Goal: Task Accomplishment & Management: Complete application form

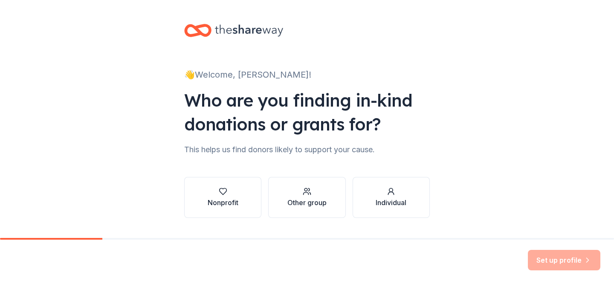
scroll to position [12, 0]
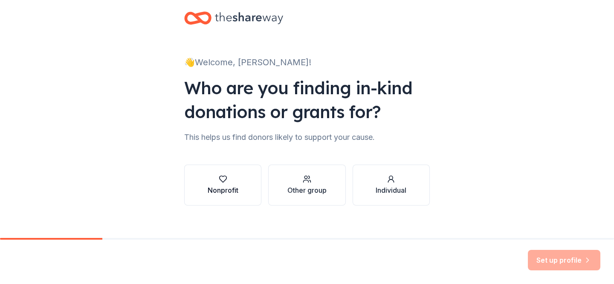
click at [226, 192] on div "Nonprofit" at bounding box center [223, 190] width 31 height 10
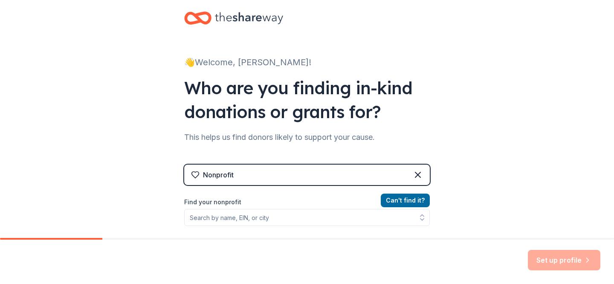
scroll to position [66, 0]
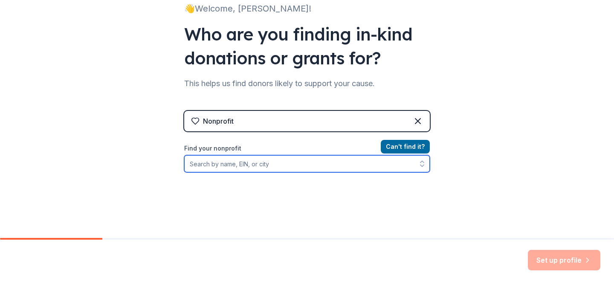
click at [246, 164] on input "Find your nonprofit" at bounding box center [306, 163] width 245 height 17
paste input "[US_EMPLOYER_IDENTIFICATION_NUMBER]"
type input "[US_EMPLOYER_IDENTIFICATION_NUMBER]"
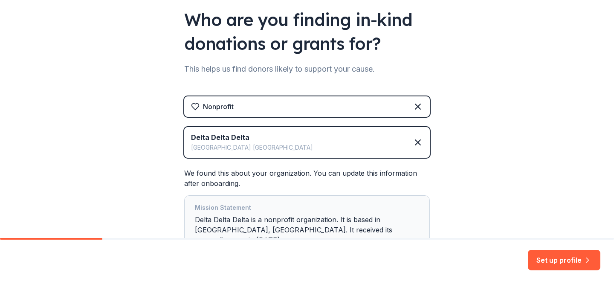
scroll to position [95, 0]
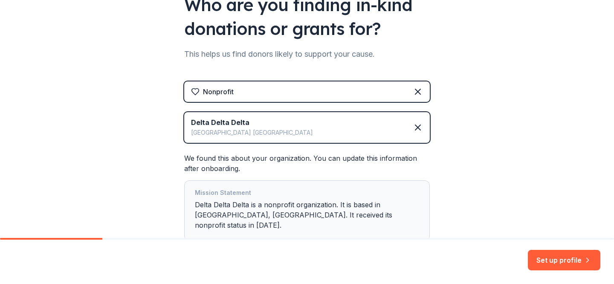
click at [353, 130] on div "Delta Delta Delta [GEOGRAPHIC_DATA] [GEOGRAPHIC_DATA]" at bounding box center [306, 127] width 245 height 31
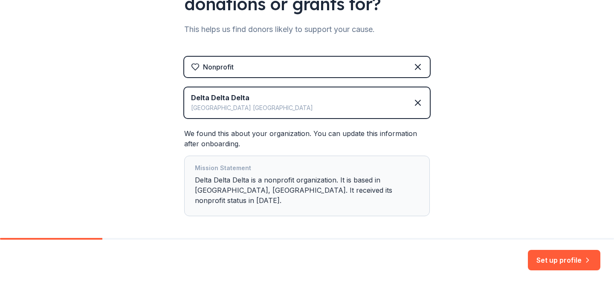
scroll to position [146, 0]
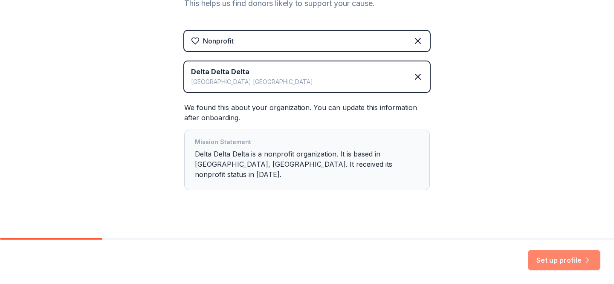
click at [559, 263] on button "Set up profile" at bounding box center [564, 260] width 72 height 20
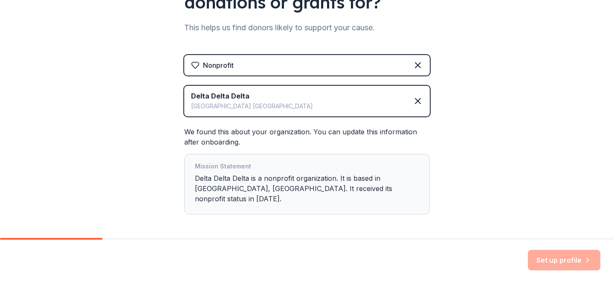
scroll to position [101, 0]
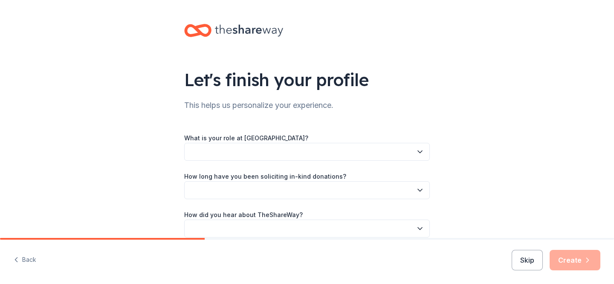
scroll to position [40, 0]
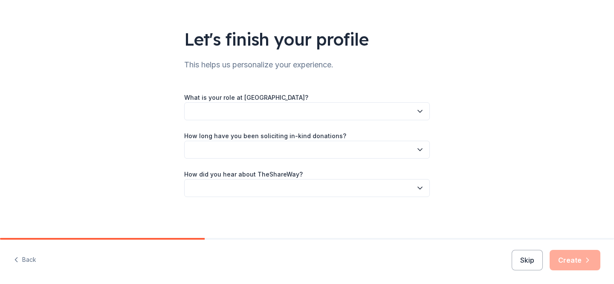
click at [316, 114] on button "button" at bounding box center [306, 111] width 245 height 18
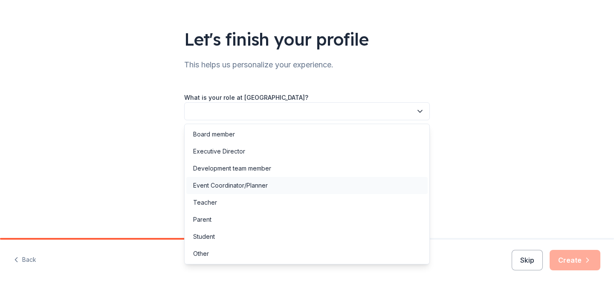
click at [244, 187] on div "Event Coordinator/Planner" at bounding box center [230, 185] width 75 height 10
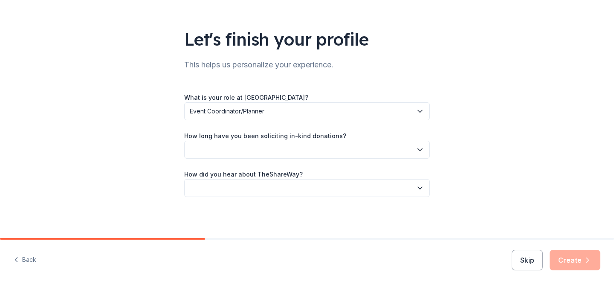
click at [244, 150] on button "button" at bounding box center [306, 150] width 245 height 18
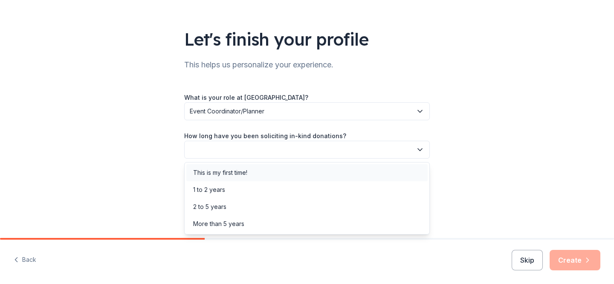
click at [244, 172] on div "This is my first time!" at bounding box center [220, 172] width 54 height 10
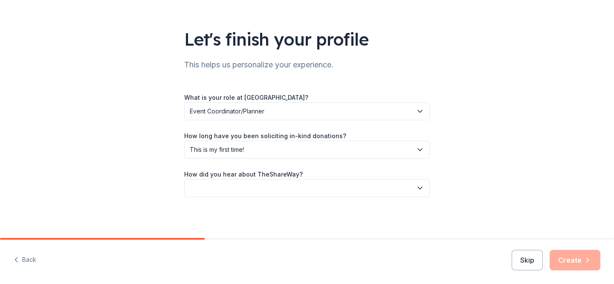
click at [245, 184] on button "button" at bounding box center [306, 188] width 245 height 18
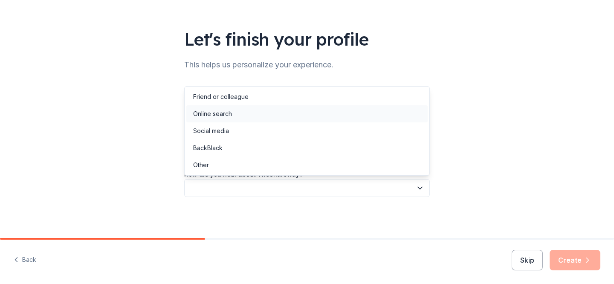
click at [246, 114] on div "Online search" at bounding box center [306, 113] width 241 height 17
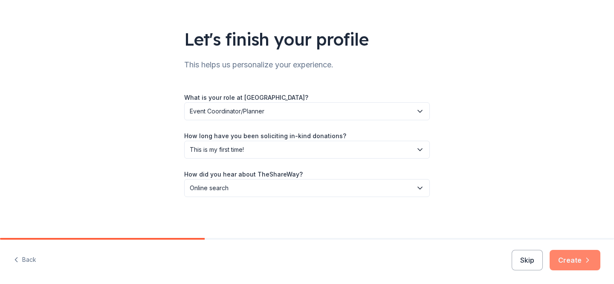
click at [577, 258] on button "Create" at bounding box center [574, 260] width 51 height 20
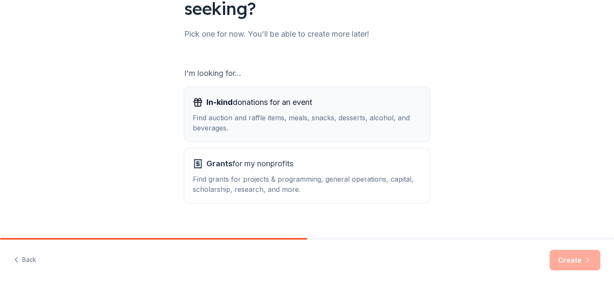
scroll to position [106, 0]
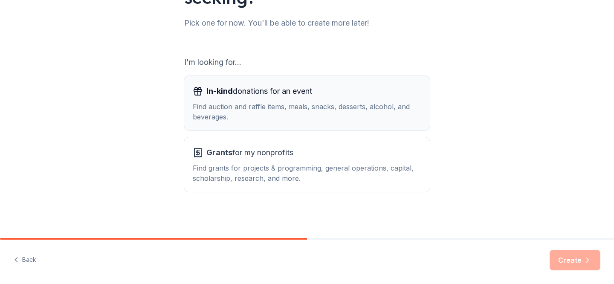
click at [263, 120] on div "Find auction and raffle items, meals, snacks, desserts, alcohol, and beverages." at bounding box center [307, 111] width 228 height 20
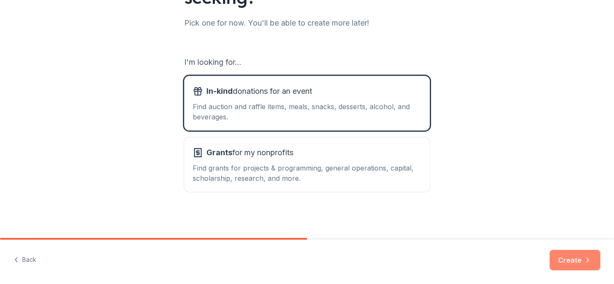
click at [583, 263] on icon "button" at bounding box center [587, 260] width 9 height 9
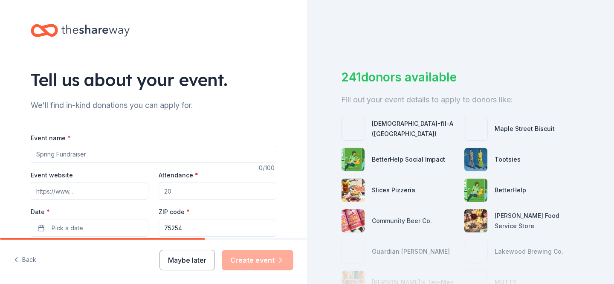
scroll to position [5, 0]
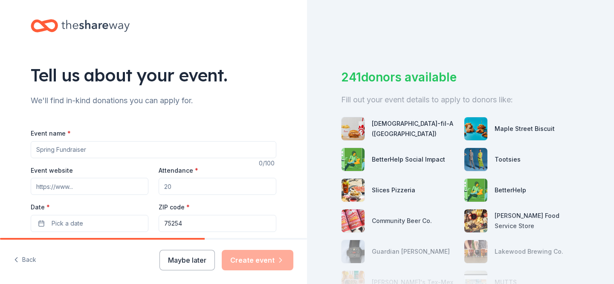
click at [236, 151] on input "Event name *" at bounding box center [153, 149] width 245 height 17
type input "Sincerely Yours"
click at [128, 191] on input "Event website" at bounding box center [90, 186] width 118 height 17
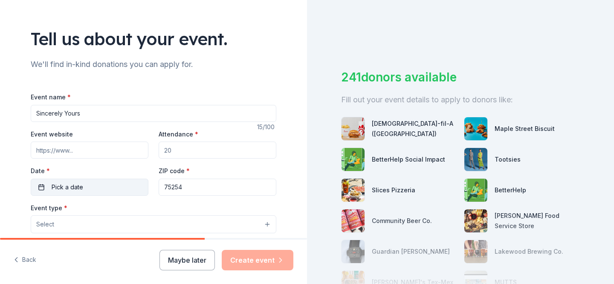
scroll to position [49, 0]
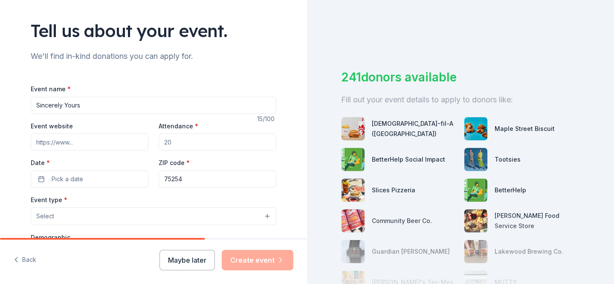
paste input "[URL][DOMAIN_NAME]"
type input "[URL][DOMAIN_NAME]"
click at [213, 140] on input "Attendance *" at bounding box center [218, 141] width 118 height 17
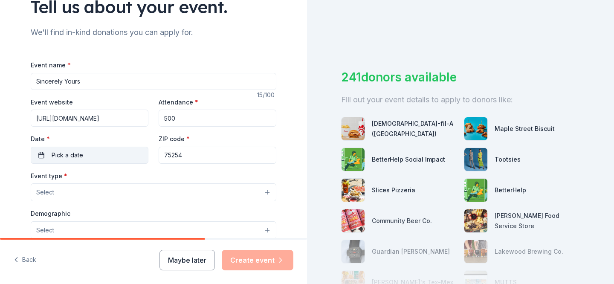
click at [117, 156] on button "Pick a date" at bounding box center [90, 155] width 118 height 17
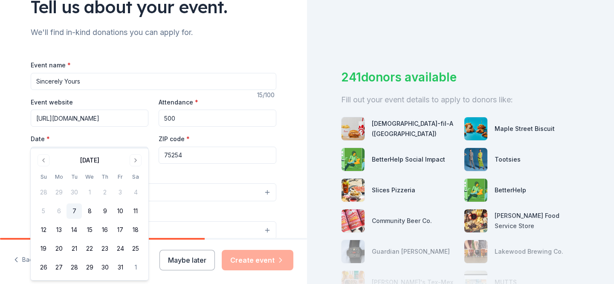
scroll to position [98, 0]
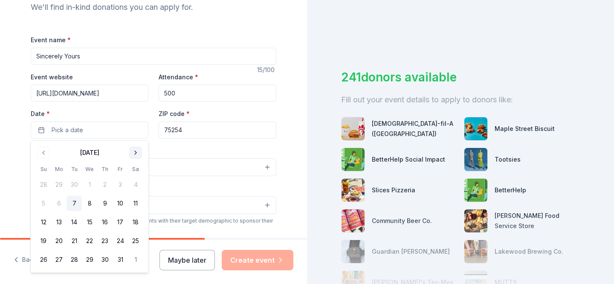
click at [139, 152] on button "Go to next month" at bounding box center [136, 153] width 12 height 12
click at [124, 200] on button "7" at bounding box center [120, 203] width 15 height 15
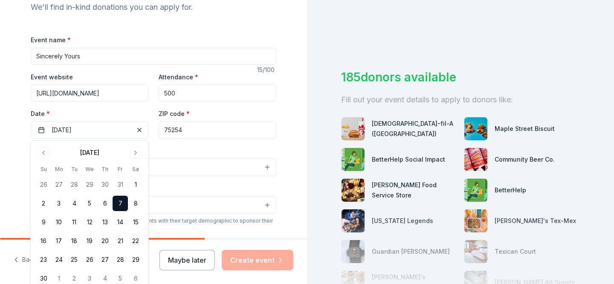
click at [186, 165] on button "Select" at bounding box center [153, 167] width 245 height 18
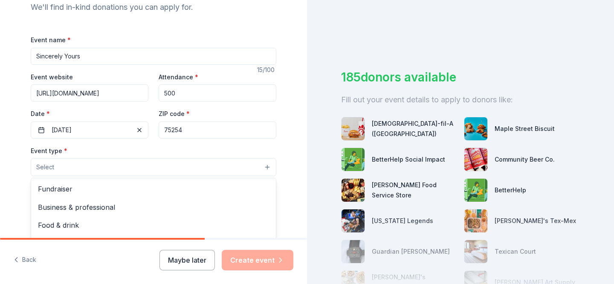
click at [184, 90] on div "Event name * Sincerely Yours 15 /100 Event website [URL][DOMAIN_NAME] Attendanc…" at bounding box center [153, 232] width 245 height 394
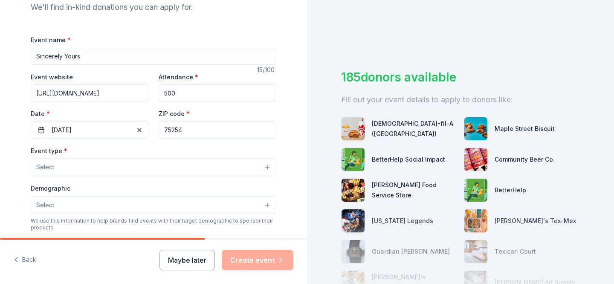
click at [184, 90] on input "500" at bounding box center [218, 92] width 118 height 17
type input "300"
click at [160, 141] on div "Event name * Sincerely Yours 15 /100 Event website [URL][DOMAIN_NAME] Attendanc…" at bounding box center [153, 232] width 245 height 394
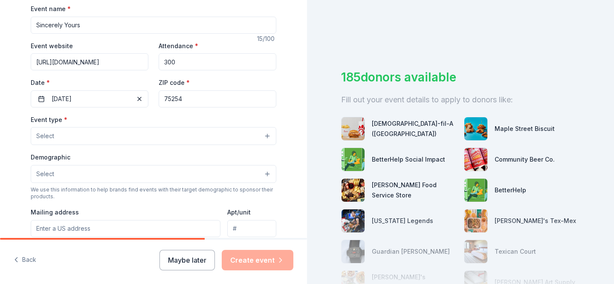
click at [173, 104] on input "75254" at bounding box center [218, 98] width 118 height 17
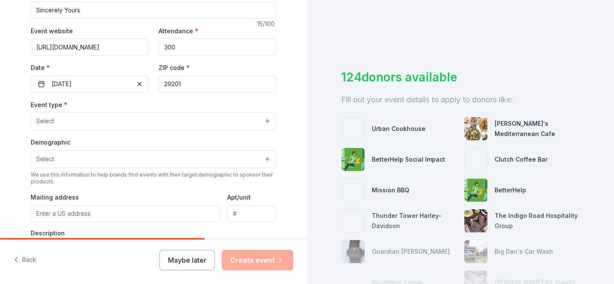
scroll to position [147, 0]
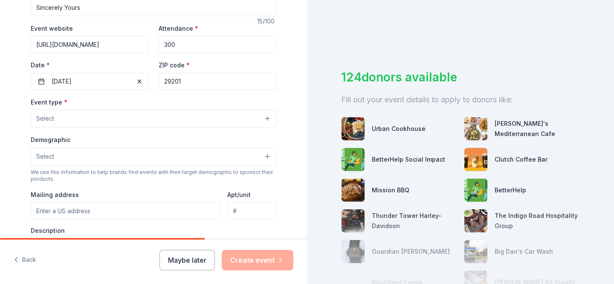
type input "29201"
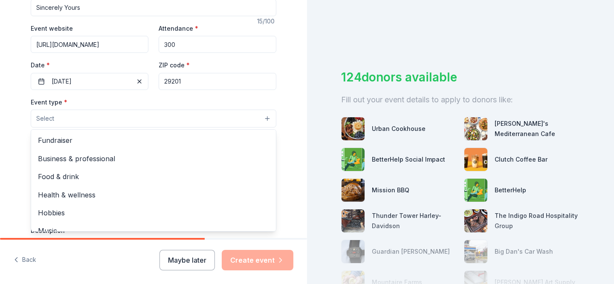
click at [163, 120] on button "Select" at bounding box center [153, 119] width 245 height 18
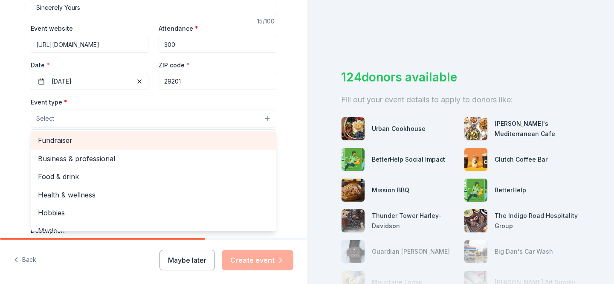
click at [140, 140] on span "Fundraiser" at bounding box center [153, 140] width 231 height 11
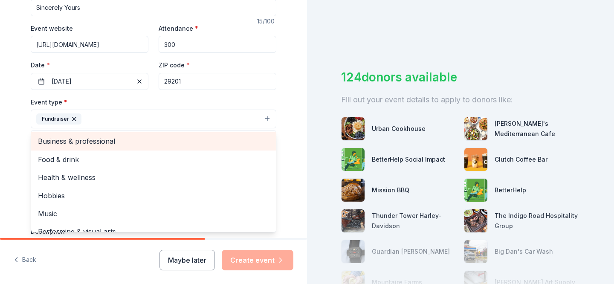
scroll to position [10, 0]
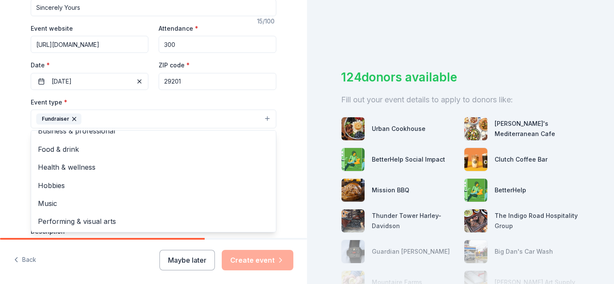
click at [15, 166] on div "Tell us about your event. We'll find in-kind donations you can apply for. Event…" at bounding box center [153, 137] width 307 height 568
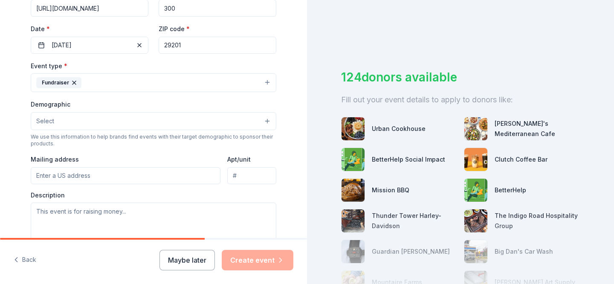
scroll to position [189, 0]
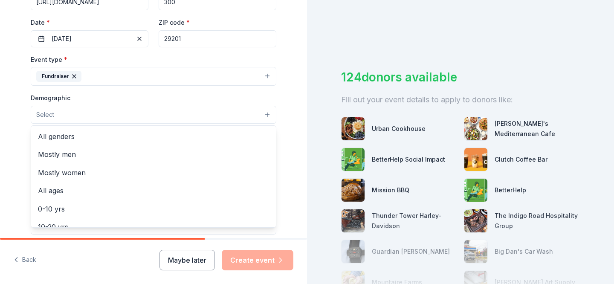
click at [67, 118] on button "Select" at bounding box center [153, 115] width 245 height 18
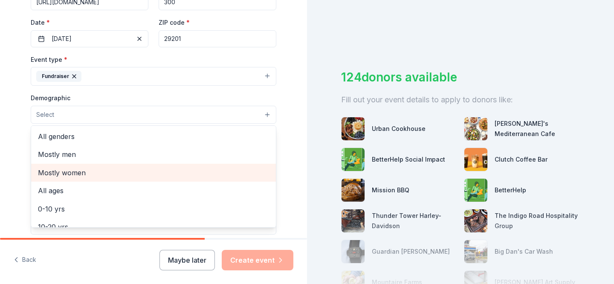
click at [67, 173] on span "Mostly women" at bounding box center [153, 172] width 231 height 11
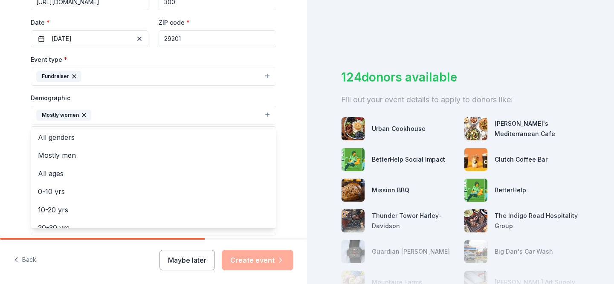
click at [30, 152] on div "Tell us about your event. We'll find in-kind donations you can apply for. Event…" at bounding box center [153, 95] width 273 height 569
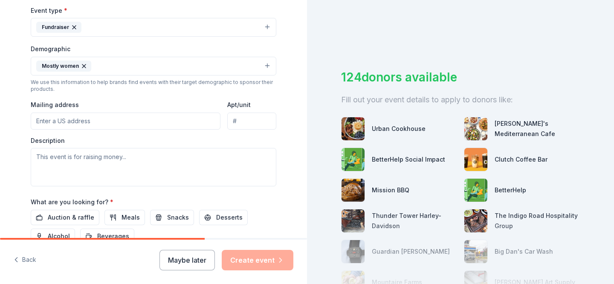
scroll to position [239, 0]
click at [63, 119] on input "Mailing address" at bounding box center [126, 119] width 190 height 17
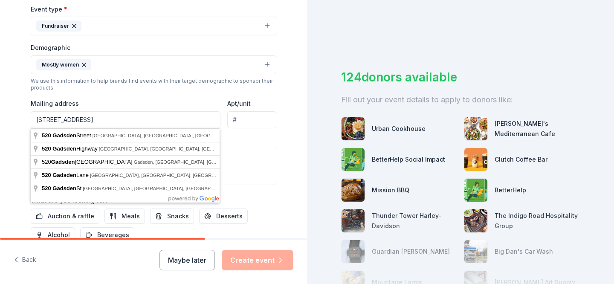
type input "[STREET_ADDRESS]"
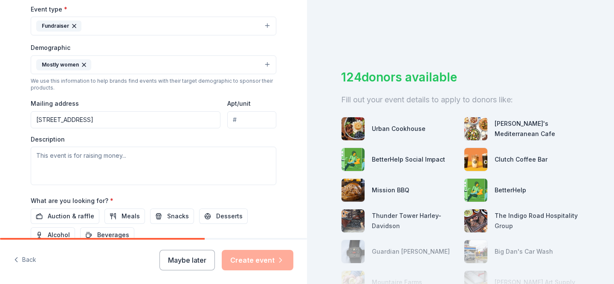
scroll to position [277, 0]
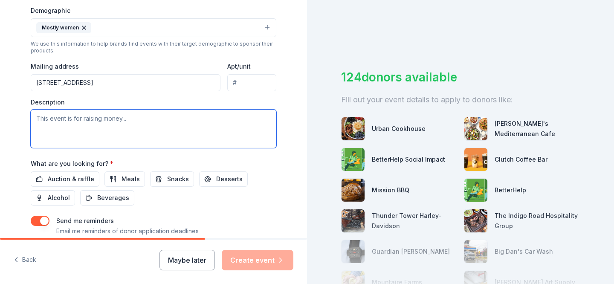
click at [168, 127] on textarea at bounding box center [153, 129] width 245 height 38
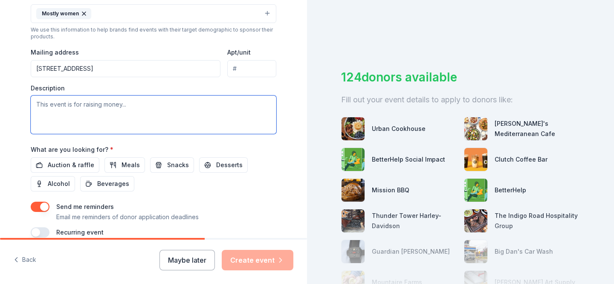
scroll to position [292, 0]
paste textarea "Each year, our chapter dedicates our time and efforts to raising funds and awar…"
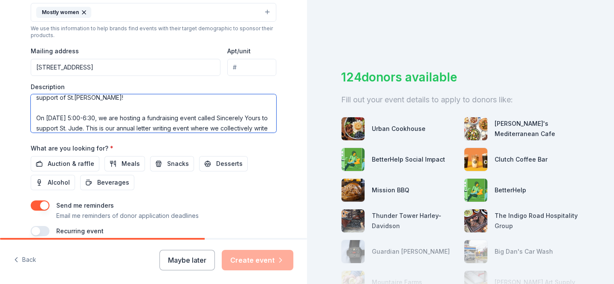
scroll to position [0, 0]
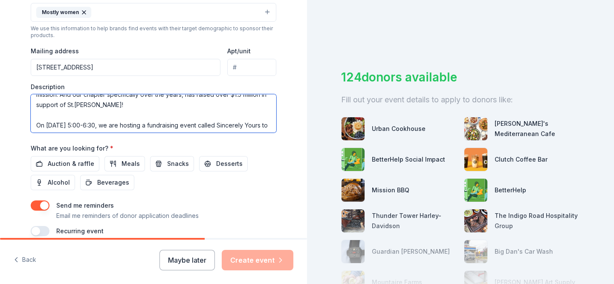
click at [86, 107] on textarea "Each year, our chapter dedicates our time and efforts to raising funds and awar…" at bounding box center [153, 113] width 245 height 38
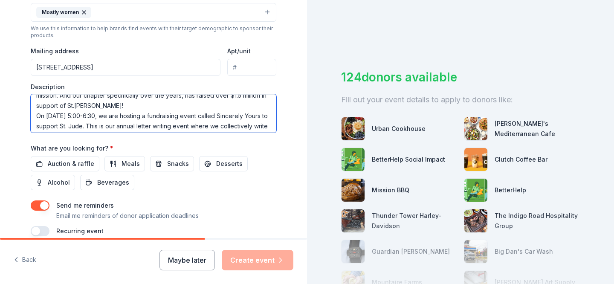
scroll to position [61, 0]
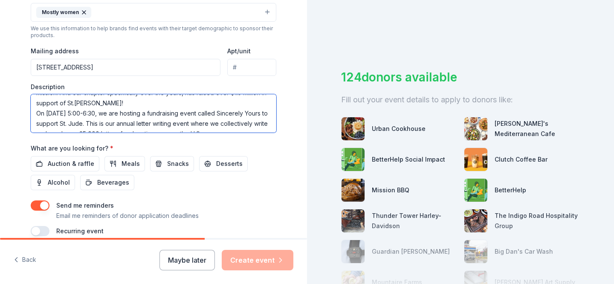
click at [262, 126] on textarea "Each year, our chapter dedicates our time and efforts to raising funds and awar…" at bounding box center [153, 113] width 245 height 38
type textarea "Each year, our chapter dedicates our time and efforts to raising funds and awar…"
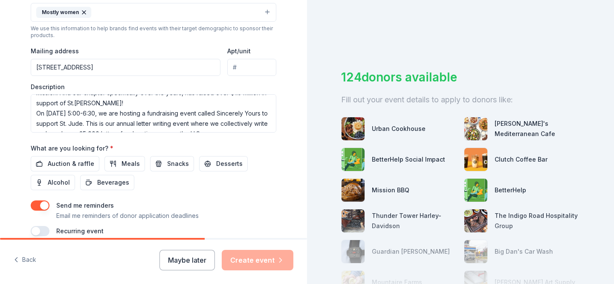
click at [275, 161] on div "Auction & raffle Meals Snacks Desserts Alcohol Beverages" at bounding box center [153, 173] width 245 height 34
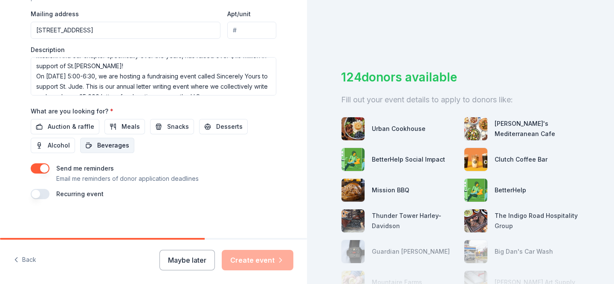
scroll to position [331, 0]
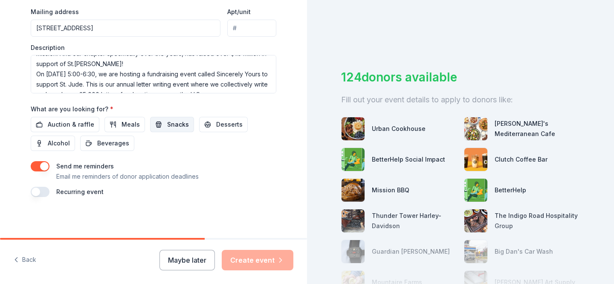
click at [171, 118] on button "Snacks" at bounding box center [172, 124] width 44 height 15
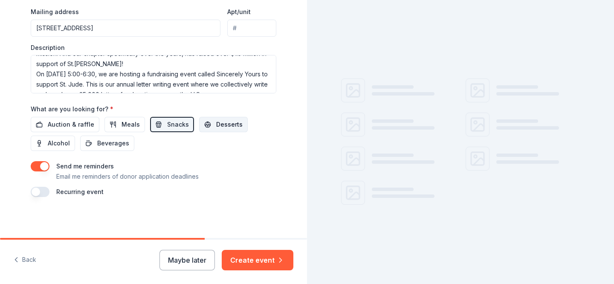
click at [216, 123] on span "Desserts" at bounding box center [229, 124] width 26 height 10
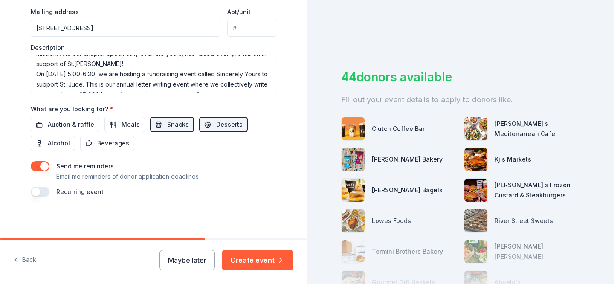
click at [37, 162] on button "button" at bounding box center [40, 166] width 19 height 10
click at [263, 256] on button "Create event" at bounding box center [258, 260] width 72 height 20
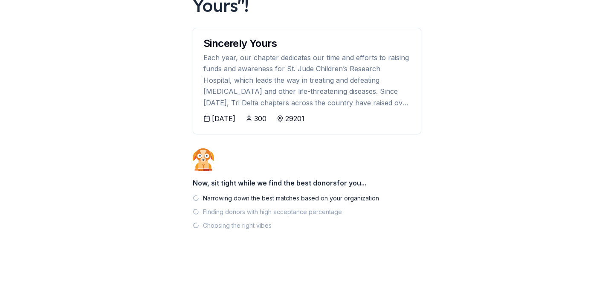
scroll to position [87, 0]
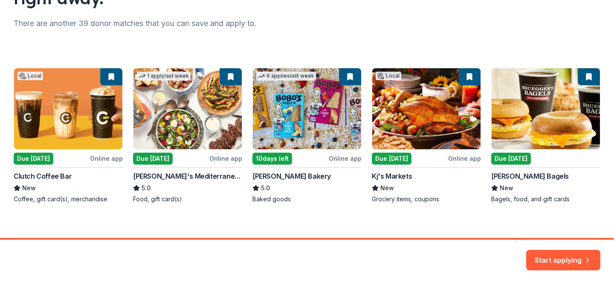
scroll to position [112, 0]
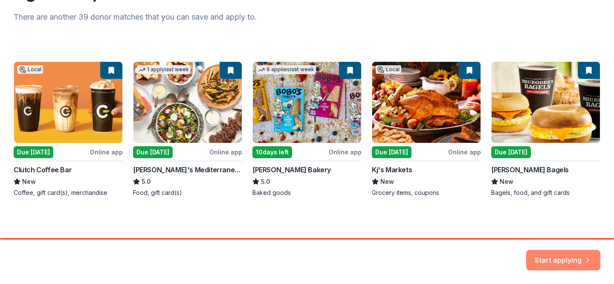
click at [561, 252] on button "Start applying" at bounding box center [563, 255] width 74 height 20
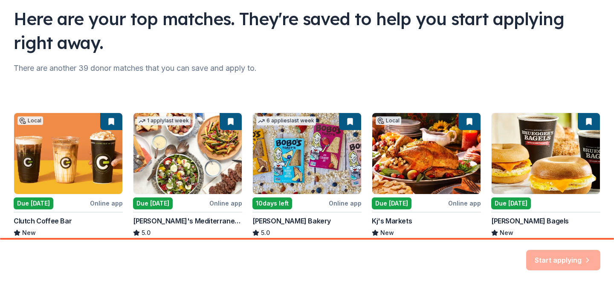
scroll to position [62, 0]
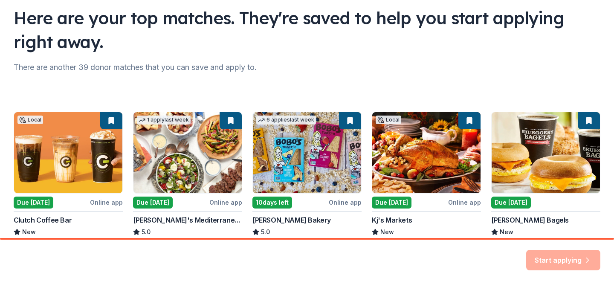
click at [557, 260] on div "Start applying" at bounding box center [563, 260] width 74 height 20
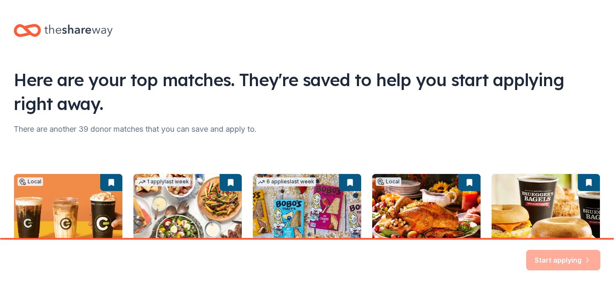
scroll to position [112, 0]
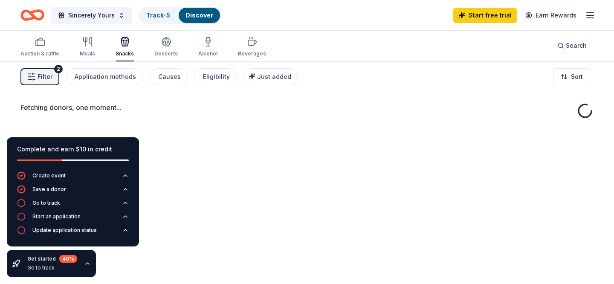
scroll to position [3, 0]
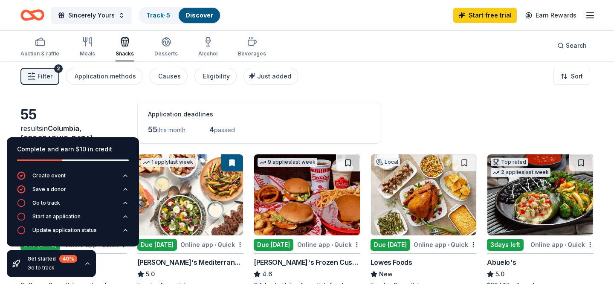
click at [86, 265] on icon "button" at bounding box center [87, 263] width 7 height 7
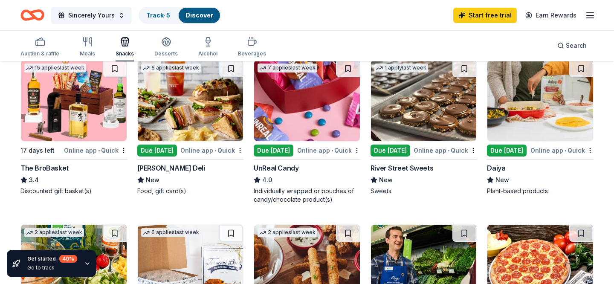
scroll to position [407, 0]
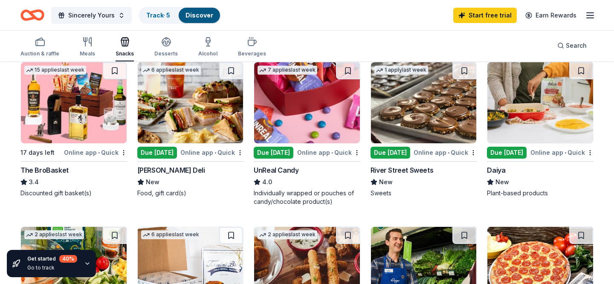
click at [427, 104] on img at bounding box center [424, 102] width 106 height 81
click at [286, 150] on div "Due [DATE]" at bounding box center [274, 153] width 40 height 12
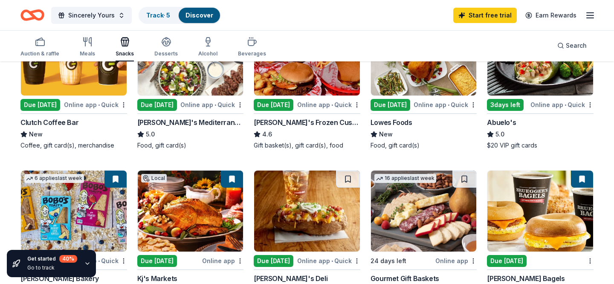
scroll to position [0, 0]
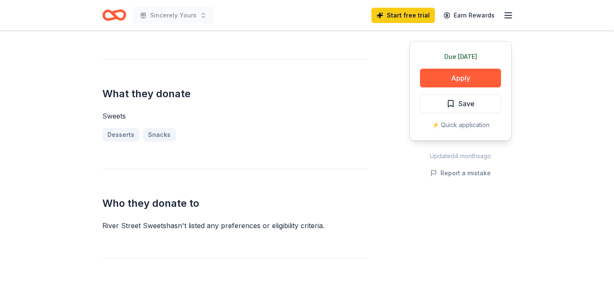
scroll to position [292, 0]
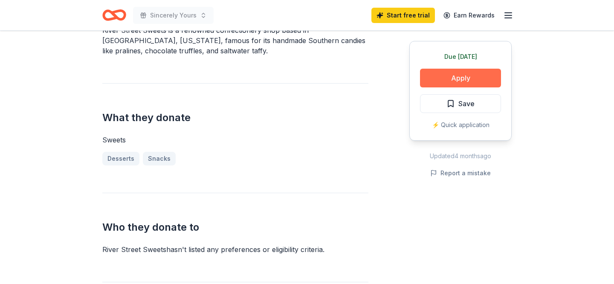
click at [468, 82] on button "Apply" at bounding box center [460, 78] width 81 height 19
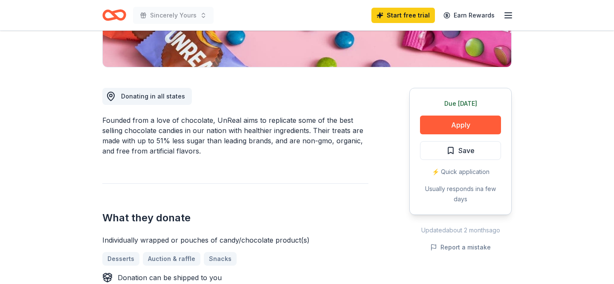
scroll to position [200, 0]
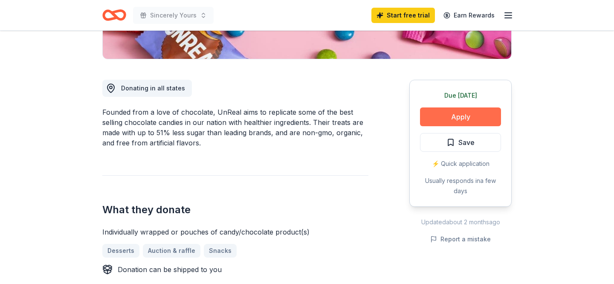
click at [455, 118] on button "Apply" at bounding box center [460, 116] width 81 height 19
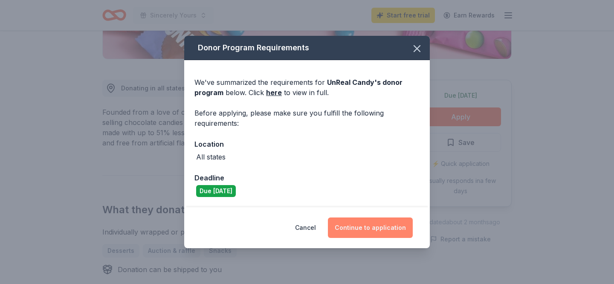
click at [350, 233] on button "Continue to application" at bounding box center [370, 227] width 85 height 20
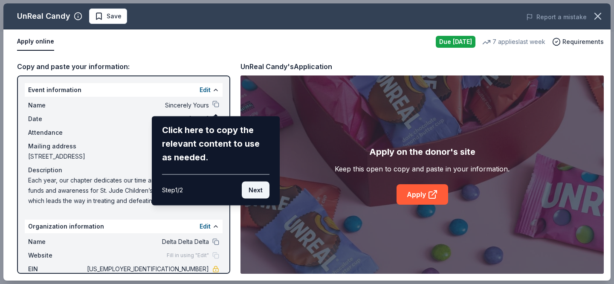
click at [262, 185] on button "Next" at bounding box center [256, 190] width 28 height 17
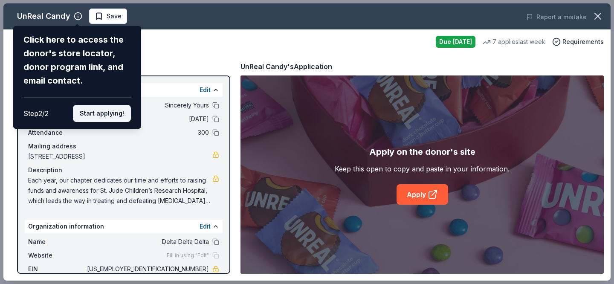
click at [120, 117] on button "Start applying!" at bounding box center [102, 113] width 58 height 17
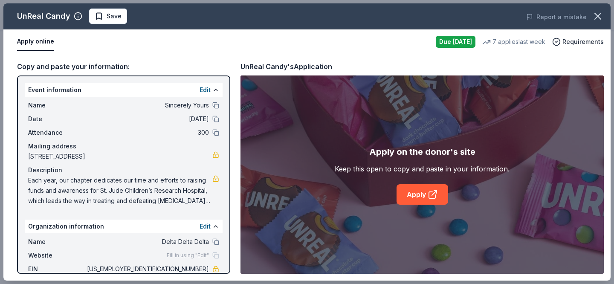
scroll to position [46, 0]
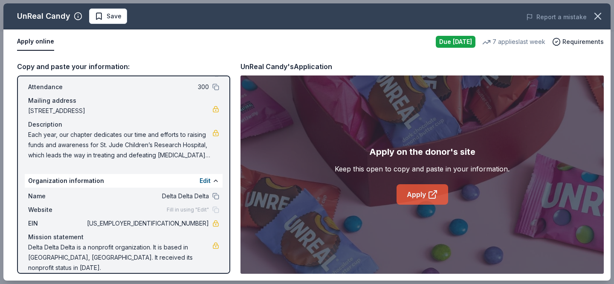
click at [427, 195] on link "Apply" at bounding box center [422, 194] width 52 height 20
